Goal: Task Accomplishment & Management: Use online tool/utility

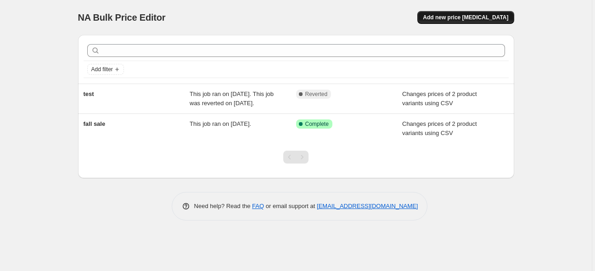
click at [489, 18] on span "Add new price [MEDICAL_DATA]" at bounding box center [465, 17] width 85 height 7
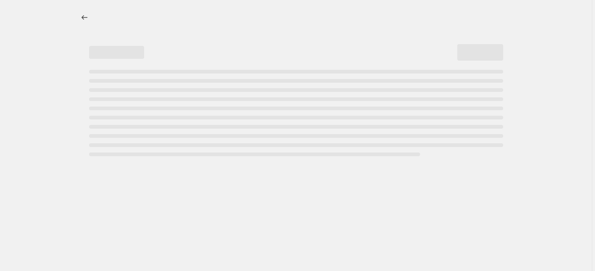
select select "percentage"
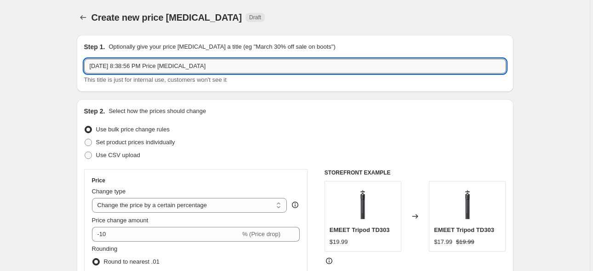
click at [208, 68] on input "[DATE] 8:38:56 PM Price [MEDICAL_DATA]" at bounding box center [295, 66] width 422 height 15
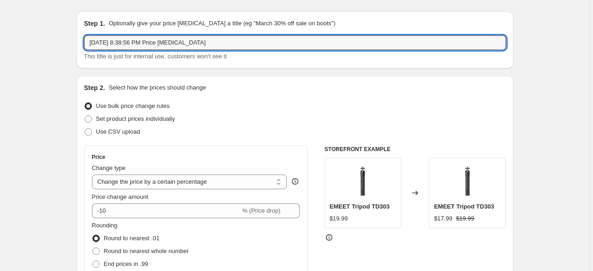
scroll to position [46, 0]
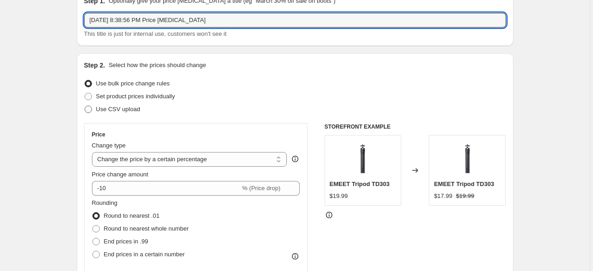
click at [118, 106] on span "Use CSV upload" at bounding box center [118, 109] width 44 height 7
click at [85, 106] on input "Use CSV upload" at bounding box center [85, 106] width 0 height 0
radio input "true"
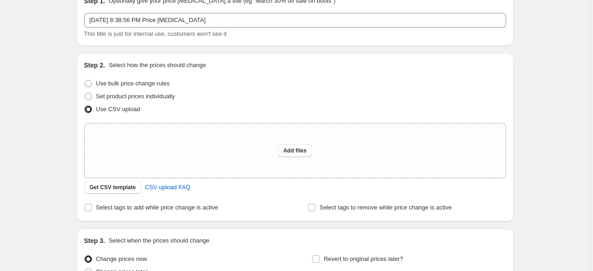
scroll to position [92, 0]
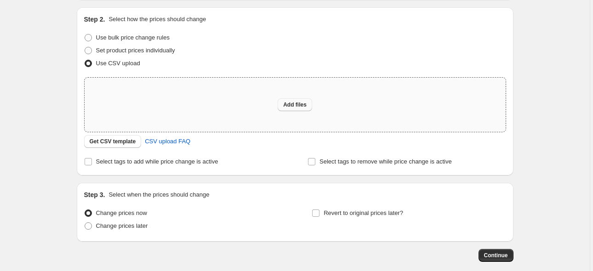
click at [305, 107] on span "Add files" at bounding box center [294, 104] width 23 height 7
type input "C:\fakepath\csv_template_user_62699.csv"
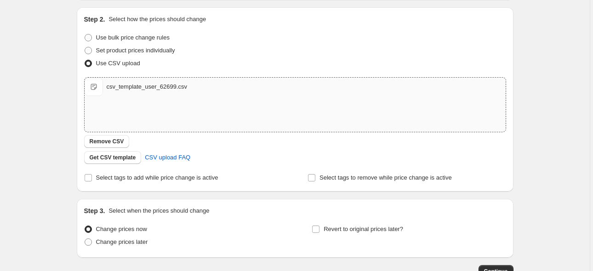
click at [128, 88] on div "csv_template_user_62699.csv" at bounding box center [147, 86] width 81 height 9
click at [97, 85] on span "csv_template_user_62699.csv" at bounding box center [94, 87] width 18 height 18
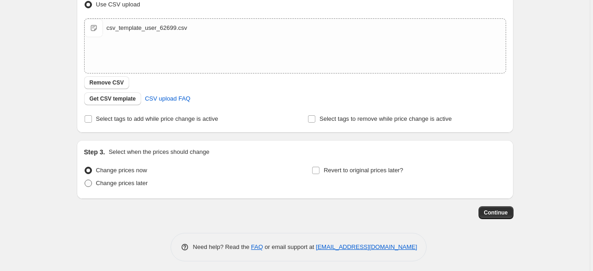
scroll to position [154, 0]
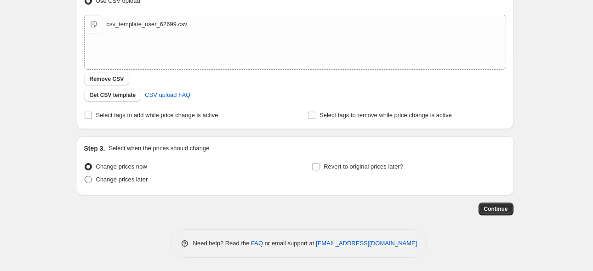
click at [132, 181] on span "Change prices later" at bounding box center [122, 179] width 52 height 7
click at [85, 176] on input "Change prices later" at bounding box center [85, 176] width 0 height 0
radio input "true"
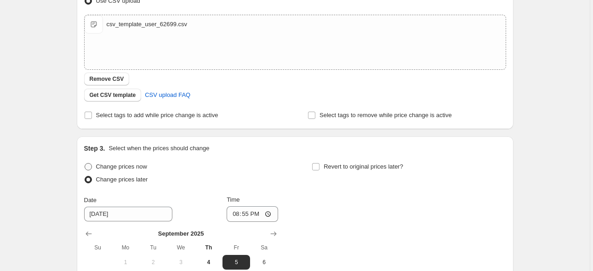
scroll to position [246, 0]
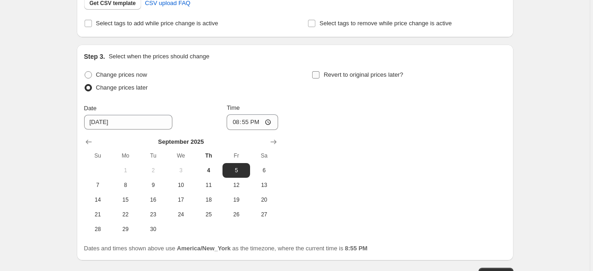
click at [317, 77] on input "Revert to original prices later?" at bounding box center [315, 74] width 7 height 7
checkbox input "true"
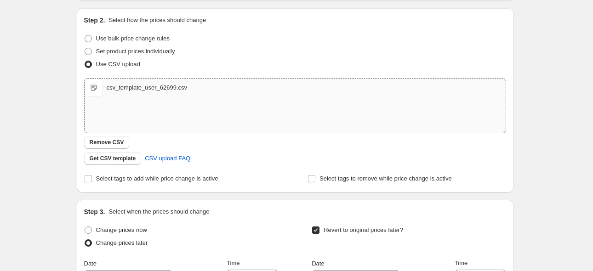
scroll to position [92, 0]
click at [112, 140] on span "Remove CSV" at bounding box center [107, 141] width 34 height 7
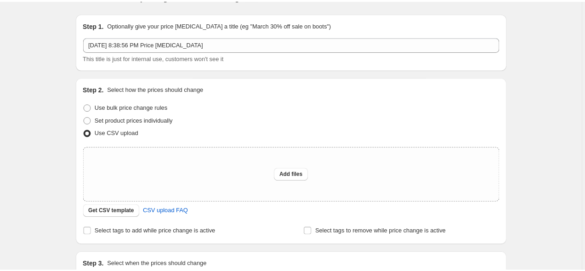
scroll to position [0, 0]
